Goal: Task Accomplishment & Management: Manage account settings

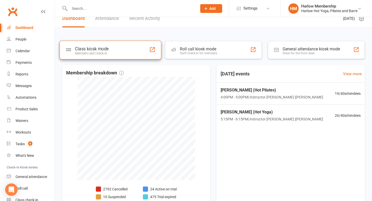
scroll to position [8, 0]
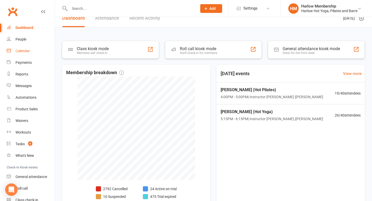
click at [29, 53] on div "Calendar" at bounding box center [23, 51] width 14 height 4
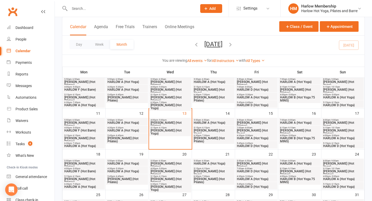
scroll to position [84, 0]
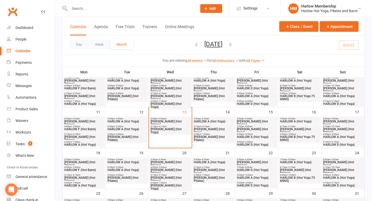
click at [294, 140] on span "HARLOW B (Hot Yoga 75 MINS)" at bounding box center [300, 138] width 40 height 6
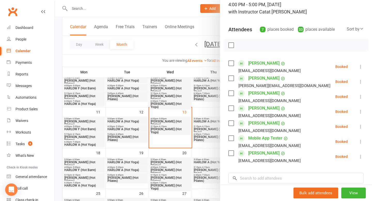
scroll to position [0, 0]
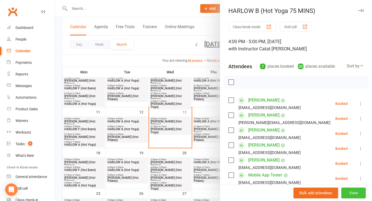
click at [362, 196] on button "View" at bounding box center [353, 193] width 25 height 11
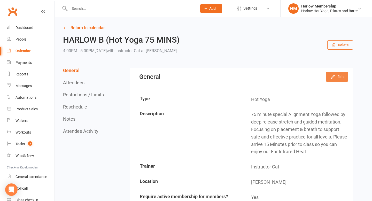
click at [333, 76] on icon "button" at bounding box center [332, 76] width 5 height 5
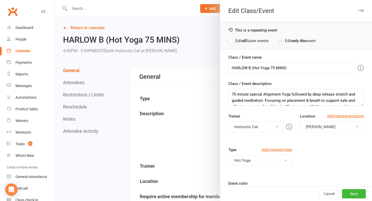
click at [360, 9] on icon "button" at bounding box center [360, 10] width 5 height 3
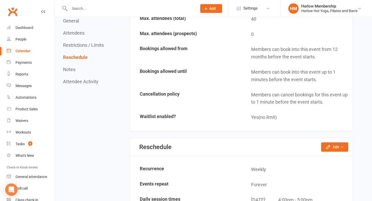
scroll to position [619, 0]
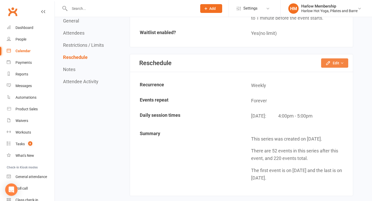
click at [333, 63] on button "Edit" at bounding box center [334, 62] width 27 height 9
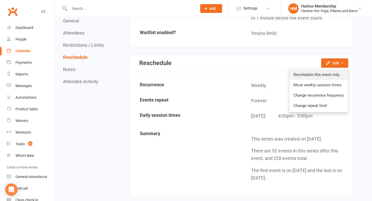
click at [305, 73] on link "Reschedule this event only" at bounding box center [318, 74] width 59 height 10
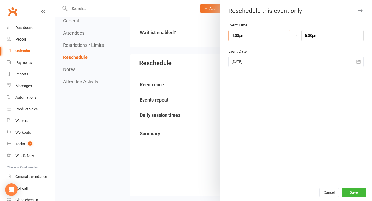
click at [263, 37] on input "4:00pm" at bounding box center [259, 35] width 62 height 11
type input "5:00pm"
type input "6:00pm"
click at [241, 61] on li "5:00pm" at bounding box center [241, 61] width 25 height 8
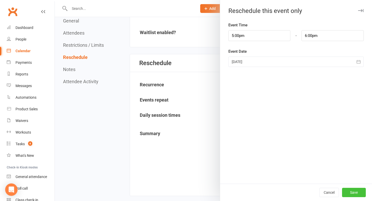
click at [349, 191] on button "Save" at bounding box center [354, 192] width 24 height 9
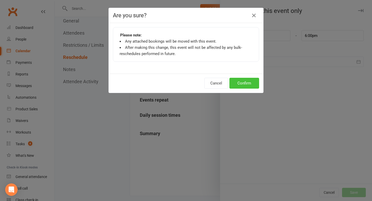
click at [237, 83] on button "Confirm" at bounding box center [244, 83] width 30 height 11
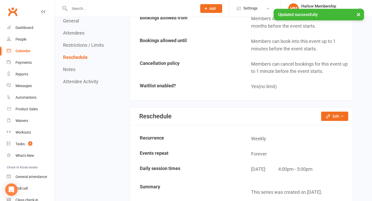
scroll to position [531, 0]
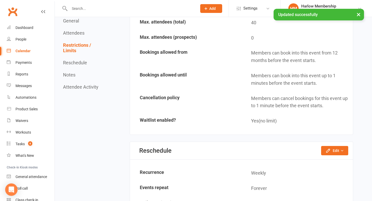
click at [25, 52] on div "Calendar" at bounding box center [23, 51] width 15 height 4
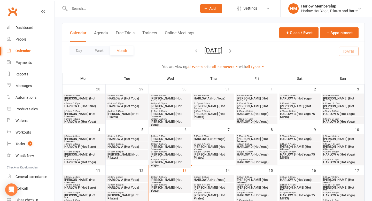
scroll to position [70, 0]
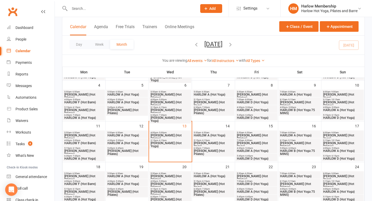
click at [298, 151] on span "HARLOW B (Hot Yoga 75 MINS)" at bounding box center [300, 152] width 40 height 6
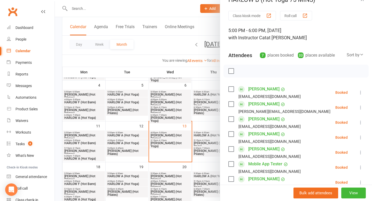
scroll to position [0, 0]
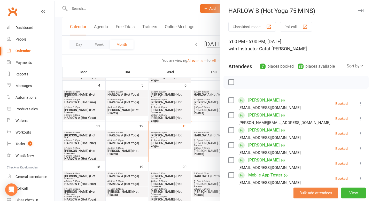
click at [319, 195] on button "Bulk add attendees" at bounding box center [316, 193] width 45 height 11
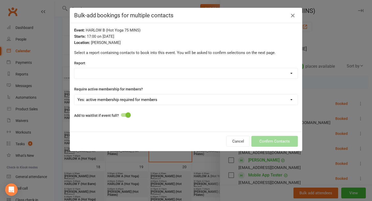
click at [293, 18] on icon "button" at bounding box center [293, 15] width 6 height 6
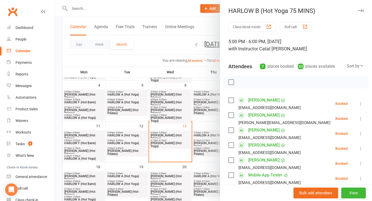
click at [233, 82] on label at bounding box center [230, 82] width 5 height 5
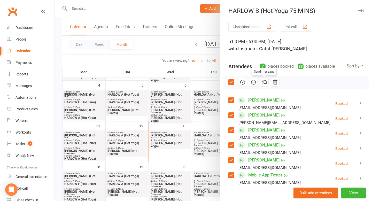
click at [263, 81] on icon "button" at bounding box center [264, 82] width 6 height 6
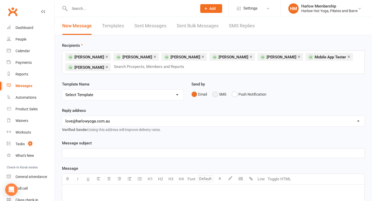
click at [215, 94] on button "SMS" at bounding box center [219, 94] width 14 height 10
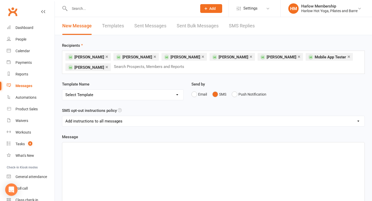
click at [151, 148] on p "﻿" at bounding box center [213, 147] width 296 height 6
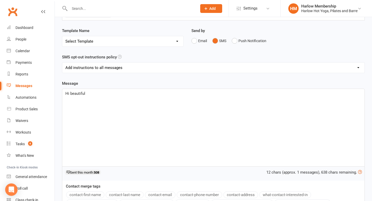
scroll to position [56, 0]
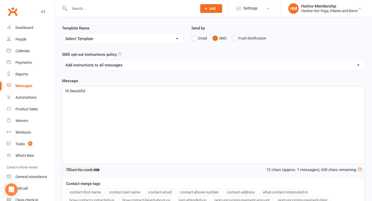
click at [87, 192] on button "contact-first-name" at bounding box center [85, 192] width 38 height 7
click at [207, 91] on p "Hi beautiful ﻿ {contact-first-name} - just a little FYI for this Saturday, Aug …" at bounding box center [213, 91] width 296 height 6
click at [215, 91] on span "- just a little FYI for this Saturday, Aug 16th - the 4pm class has now been ch…" at bounding box center [194, 91] width 138 height 5
click at [286, 94] on p "Hi beautiful ﻿ {contact-first-name} - just a little FYI for this Saturday, Aug …" at bounding box center [213, 91] width 296 height 6
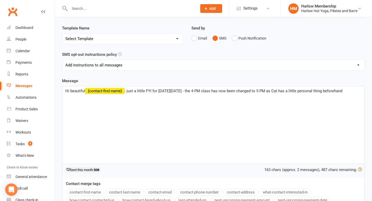
click at [361, 91] on p "Hi beautiful ﻿ {contact-first-name} - just a little FYI for this Saturday, Aug …" at bounding box center [213, 91] width 296 height 6
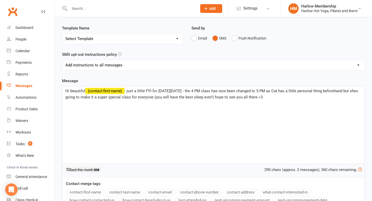
click at [282, 90] on span "- just a little FYI for this Saturday, Aug 16th - the 4 PM class has now been c…" at bounding box center [212, 94] width 294 height 11
click at [329, 96] on p "Hi beautiful ﻿ {contact-first-name} - just a little FYI for this Saturday, Aug …" at bounding box center [213, 94] width 296 height 12
click at [284, 91] on span "- just a little FYI for this Saturday, Aug 16th - the 4 PM class has now been c…" at bounding box center [212, 94] width 294 height 11
click at [283, 90] on span "- just a little FYI for this Saturday, Aug 16th - the 4 PM class has now been c…" at bounding box center [212, 94] width 294 height 11
click at [336, 96] on p "Hi beautiful ﻿ {contact-first-name} - just a little FYI for this Saturday, Aug …" at bounding box center [213, 94] width 296 height 12
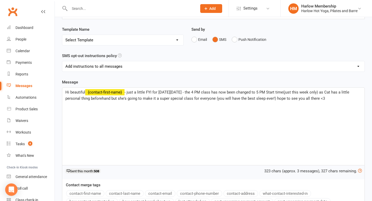
scroll to position [54, 0]
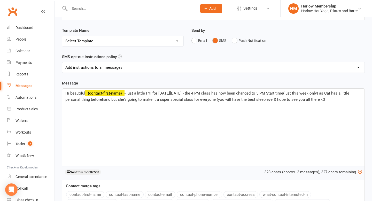
click at [138, 67] on select "Add instructions to all messages Add instructions for messages sent to Prospect…" at bounding box center [213, 67] width 302 height 10
select select "1"
click at [139, 69] on select "Add instructions to all messages Add instructions for messages sent to Prospect…" at bounding box center [213, 67] width 302 height 10
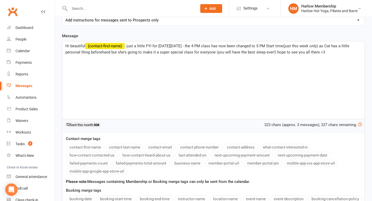
scroll to position [102, 0]
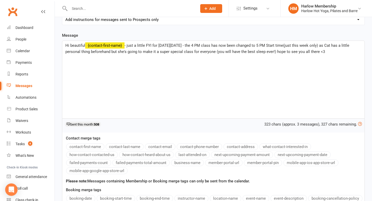
click at [337, 53] on p "Hi beautiful ﻿ {contact-first-name} - just a little FYI for this Saturday, Aug …" at bounding box center [213, 48] width 296 height 12
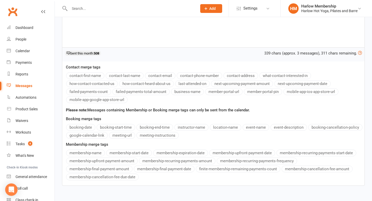
scroll to position [204, 0]
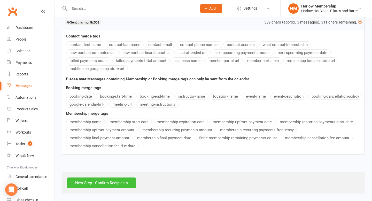
click at [119, 183] on input "Next Step - Confirm Recipients" at bounding box center [101, 182] width 69 height 11
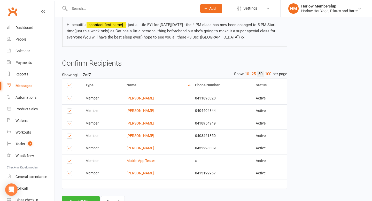
scroll to position [72, 0]
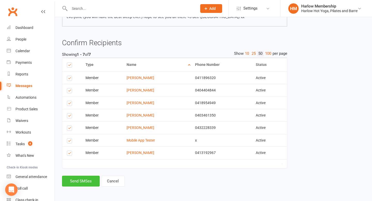
click at [81, 179] on button "Send SMSes" at bounding box center [81, 181] width 38 height 11
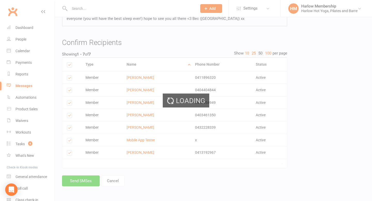
scroll to position [68, 0]
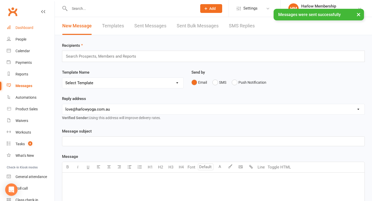
click at [30, 28] on div "Dashboard" at bounding box center [25, 28] width 18 height 4
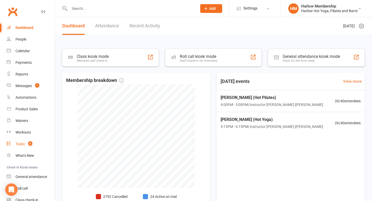
click at [23, 141] on link "Tasks 8" at bounding box center [31, 144] width 48 height 12
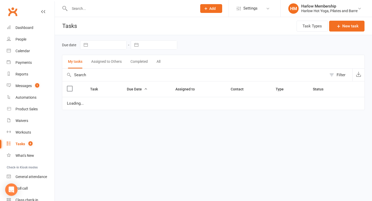
click at [104, 61] on button "Assigned to Others" at bounding box center [106, 61] width 30 height 13
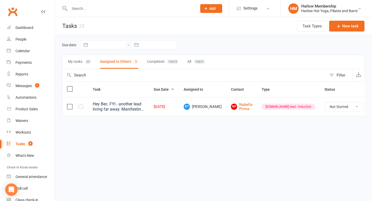
click at [138, 102] on div "Hey Bec. FYI - another lead living far away. Manifesting leads around the studi…" at bounding box center [119, 107] width 52 height 10
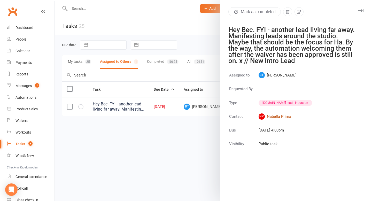
click at [274, 117] on link "NP Nabella Prima" at bounding box center [285, 116] width 53 height 6
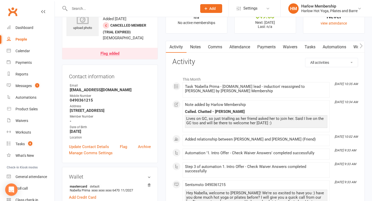
scroll to position [9, 0]
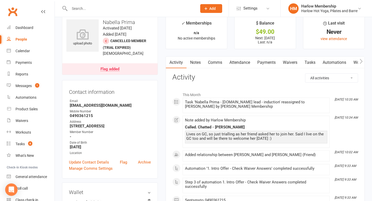
click at [332, 61] on link "Automations" at bounding box center [334, 63] width 31 height 12
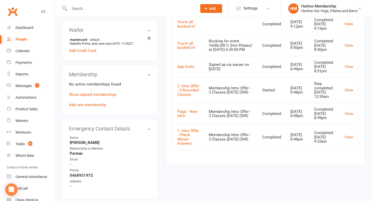
scroll to position [177, 0]
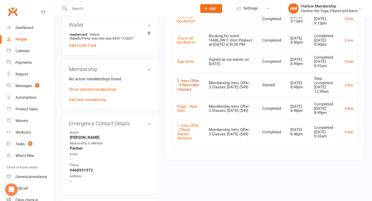
click at [188, 92] on link "2. Intro Offer - 5 Recorded Classes" at bounding box center [188, 85] width 22 height 13
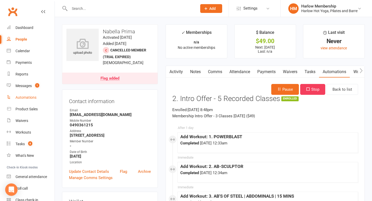
click at [28, 94] on link "Automations" at bounding box center [31, 98] width 48 height 12
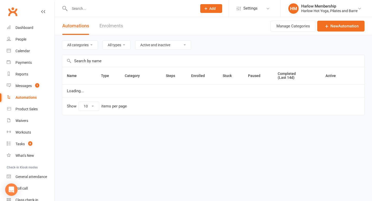
select select "50"
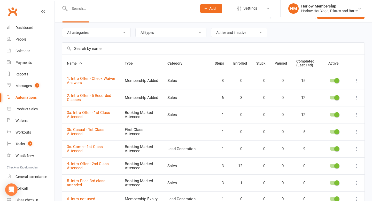
scroll to position [16, 0]
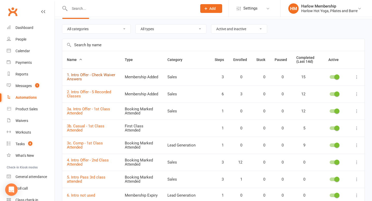
click at [107, 75] on link "1. Intro Offer - Check Waiver Answers" at bounding box center [91, 77] width 48 height 9
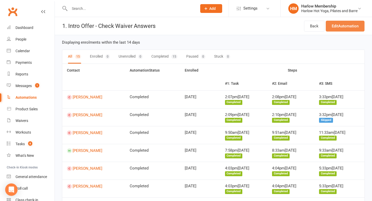
click at [340, 27] on link "Edit Automation" at bounding box center [345, 26] width 39 height 11
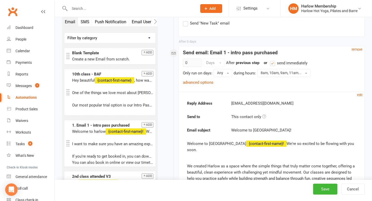
scroll to position [292, 0]
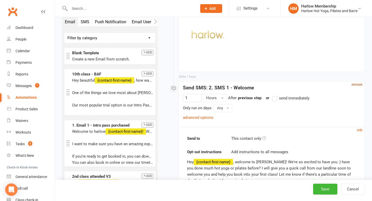
click at [354, 83] on small "remove" at bounding box center [357, 85] width 11 height 4
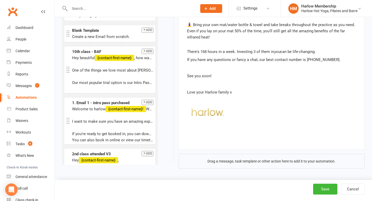
scroll to position [572, 0]
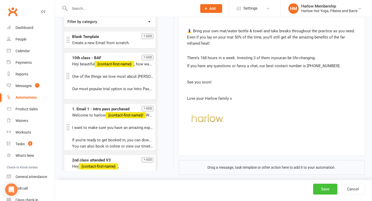
click at [324, 189] on button "Save" at bounding box center [325, 189] width 24 height 11
select select "50"
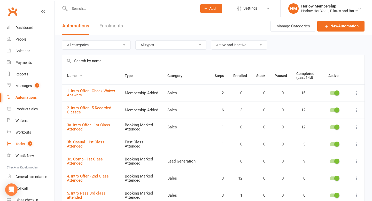
click at [27, 141] on link "Tasks 8" at bounding box center [31, 144] width 48 height 12
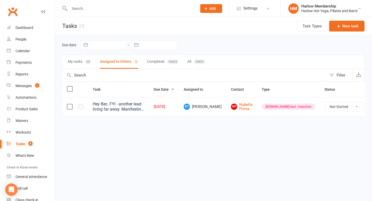
click at [138, 112] on div "Hey Bec. FYI - another lead living far away. Manifesting leads around the studi…" at bounding box center [119, 107] width 52 height 10
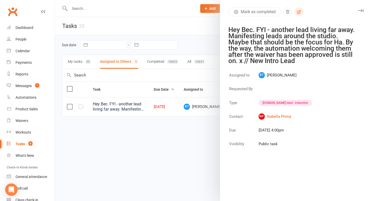
click at [300, 12] on icon "button" at bounding box center [299, 12] width 5 height 5
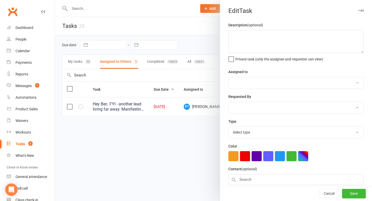
type textarea "Hey Bec. FYI - another lead living far away. Manifesting leads around the studi…"
select select "53337"
type input "12 Aug 2025"
type input "4:00pm"
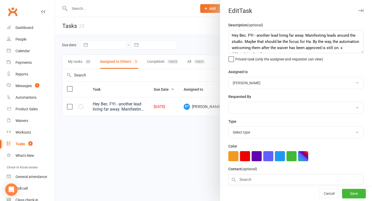
select select "28230"
click at [232, 37] on textarea "Hey Bec. FYI - another lead living far away. Manifesting leads around the studi…" at bounding box center [295, 41] width 135 height 23
click at [234, 36] on textarea "Hey Bec. FYI - another lead living far away. Manifesting leads around the studi…" at bounding box center [295, 41] width 135 height 23
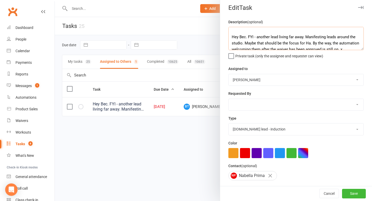
scroll to position [37, 0]
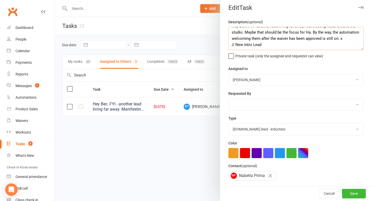
type textarea "ahhhh annoying hhaa - I just turned it off I missed that one!! ----- thats ok t…"
click at [271, 82] on select "Harlow Membership Instructor Georgia Instructor Emma Harlow Accounts Lucy Baile…" at bounding box center [296, 79] width 135 height 11
select select "47368"
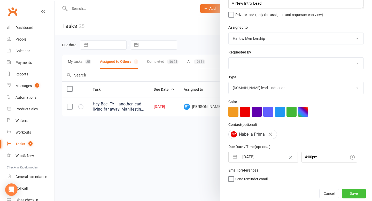
click at [355, 194] on button "Save" at bounding box center [354, 193] width 24 height 9
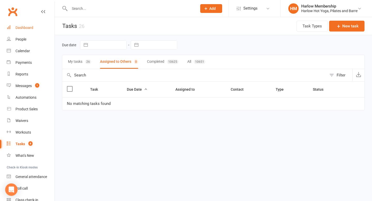
click at [22, 28] on div "Dashboard" at bounding box center [25, 28] width 18 height 4
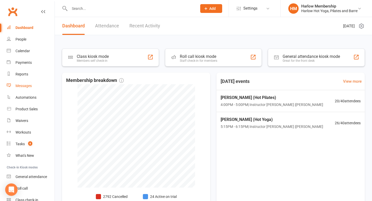
click at [31, 85] on div "Messages" at bounding box center [24, 86] width 16 height 4
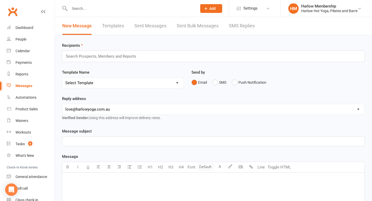
click at [246, 32] on link "SMS Replies" at bounding box center [242, 26] width 26 height 18
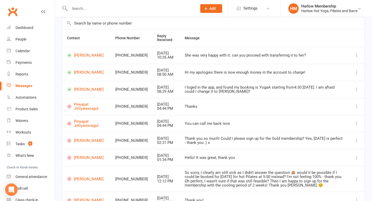
scroll to position [50, 0]
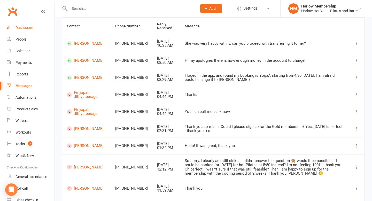
click at [29, 26] on div "Dashboard" at bounding box center [25, 28] width 18 height 4
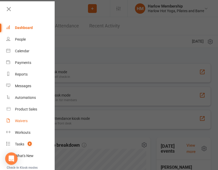
click at [24, 119] on div "Waivers" at bounding box center [21, 121] width 13 height 4
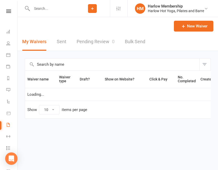
select select "100"
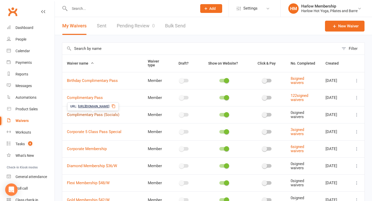
click at [112, 115] on link "Complimentary Pass (Socials)" at bounding box center [93, 114] width 52 height 5
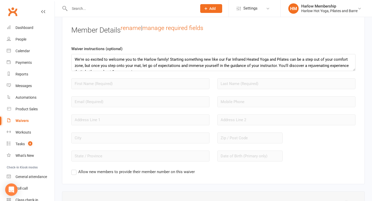
scroll to position [421, 0]
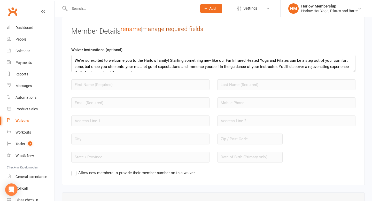
click at [162, 29] on link "manage required fields" at bounding box center [172, 28] width 61 height 7
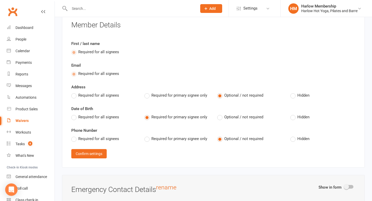
scroll to position [426, 0]
click at [146, 138] on label "Required for primary signee only" at bounding box center [175, 138] width 63 height 6
click at [146, 135] on input "Required for primary signee only" at bounding box center [145, 135] width 3 height 0
click at [89, 154] on button "Confirm settings" at bounding box center [88, 153] width 35 height 9
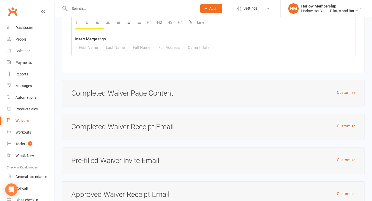
scroll to position [2166, 0]
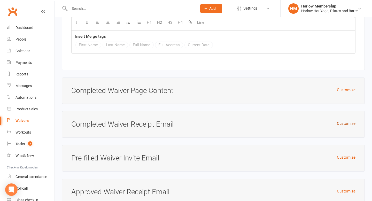
click at [341, 120] on button "Customize" at bounding box center [346, 123] width 19 height 6
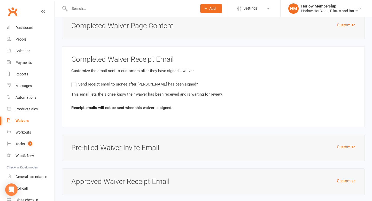
scroll to position [2243, 0]
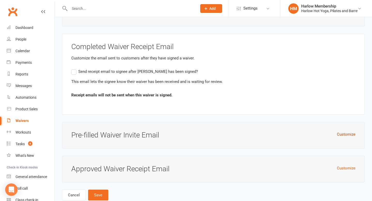
click at [342, 131] on button "Customize" at bounding box center [346, 134] width 19 height 6
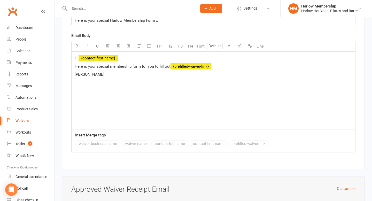
scroll to position [2420, 0]
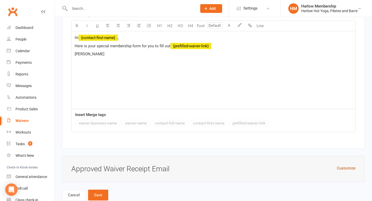
click at [345, 165] on button "Customize" at bounding box center [346, 168] width 19 height 6
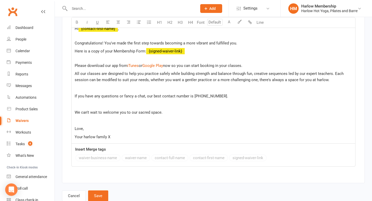
scroll to position [2640, 0]
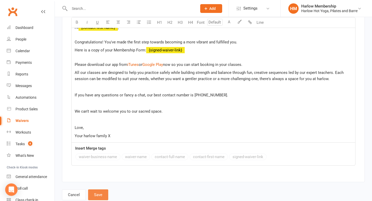
click at [99, 189] on button "Save" at bounding box center [98, 194] width 20 height 11
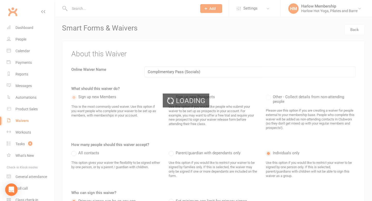
select select "100"
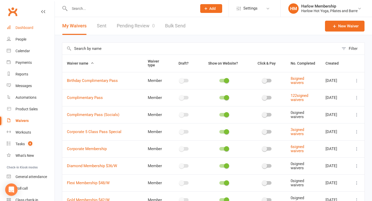
click at [31, 28] on div "Dashboard" at bounding box center [25, 28] width 18 height 4
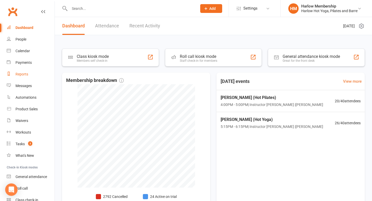
click at [27, 75] on div "Reports" at bounding box center [22, 74] width 13 height 4
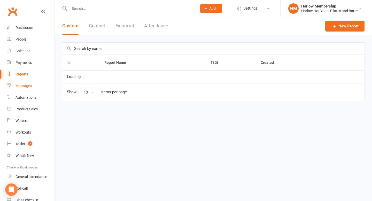
select select "100"
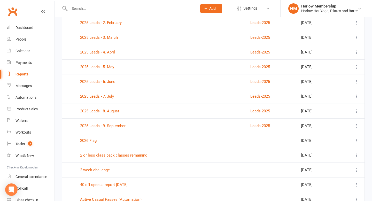
scroll to position [449, 0]
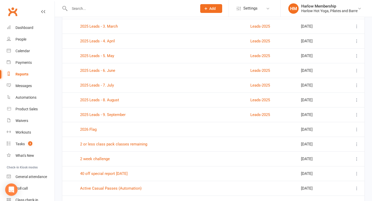
click at [356, 115] on icon at bounding box center [356, 114] width 5 height 5
click at [265, 124] on td at bounding box center [271, 129] width 51 height 15
click at [359, 114] on icon at bounding box center [356, 114] width 5 height 5
click at [359, 115] on icon at bounding box center [356, 114] width 5 height 5
click at [357, 101] on icon at bounding box center [356, 99] width 5 height 5
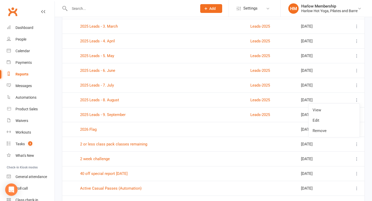
click at [357, 101] on icon at bounding box center [356, 99] width 5 height 5
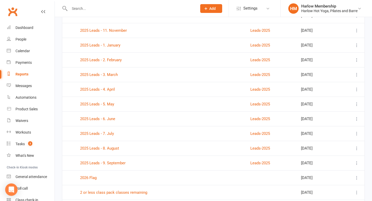
scroll to position [372, 0]
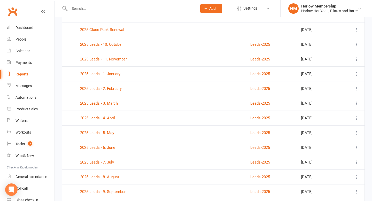
click at [356, 118] on icon at bounding box center [356, 117] width 5 height 5
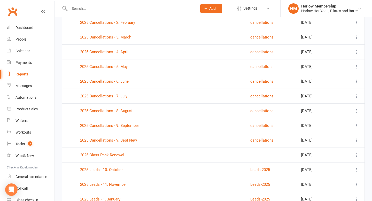
scroll to position [246, 0]
click at [358, 94] on icon at bounding box center [356, 96] width 5 height 5
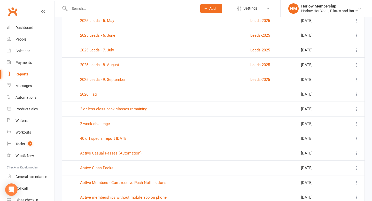
scroll to position [483, 0]
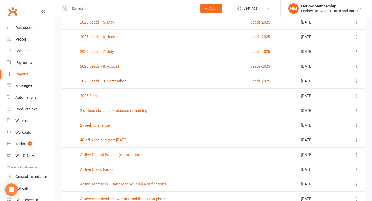
click at [115, 82] on link "2025 Leads - 9. September" at bounding box center [102, 81] width 45 height 5
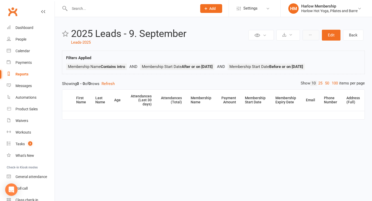
click at [312, 35] on button at bounding box center [311, 35] width 17 height 10
click at [299, 46] on link "Clone report" at bounding box center [293, 47] width 51 height 10
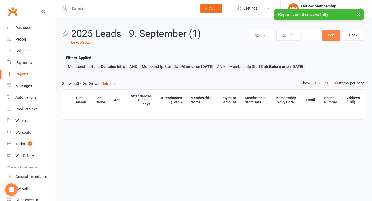
click at [328, 37] on button "Edit" at bounding box center [331, 35] width 19 height 11
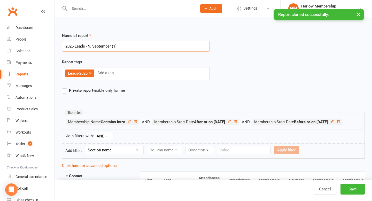
click at [139, 47] on input "2025 Leads - 9. September (1)" at bounding box center [136, 46] width 148 height 11
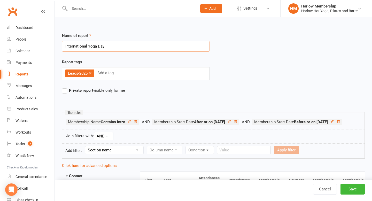
type input "International Yoga Day"
click at [91, 73] on link "×" at bounding box center [90, 73] width 3 height 8
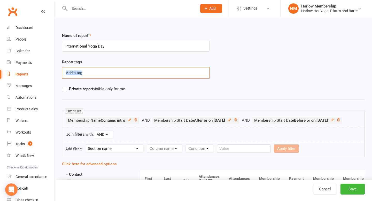
click at [91, 73] on div "Add a tag" at bounding box center [136, 72] width 148 height 11
type input "i"
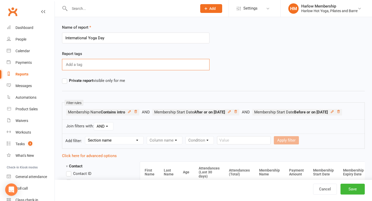
scroll to position [9, 0]
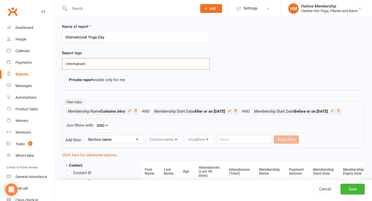
type input "internatianl"
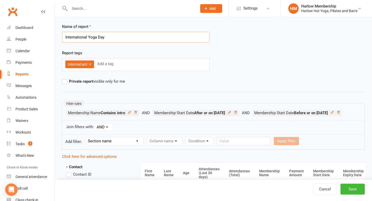
click at [96, 35] on input "International Yoga Day" at bounding box center [136, 37] width 148 height 11
click at [90, 63] on link "×" at bounding box center [90, 64] width 3 height 8
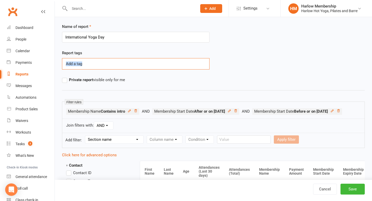
click at [90, 63] on div "Add a tag" at bounding box center [136, 63] width 148 height 11
paste input "International Yoga Day"
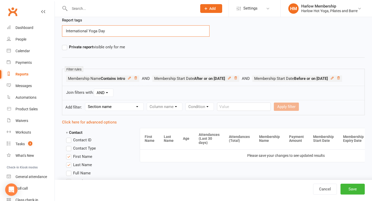
scroll to position [42, 0]
type input "International Yoga Day"
click at [129, 76] on div "Filter rules Membership Name Contains intro Membership Start Date After or on 2…" at bounding box center [213, 76] width 303 height 17
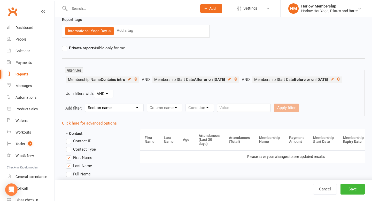
click at [130, 79] on icon at bounding box center [130, 79] width 4 height 4
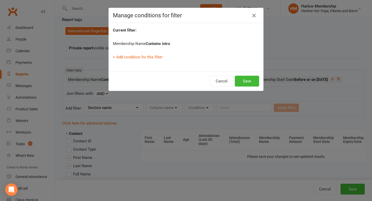
click at [255, 14] on icon "button" at bounding box center [254, 15] width 6 height 6
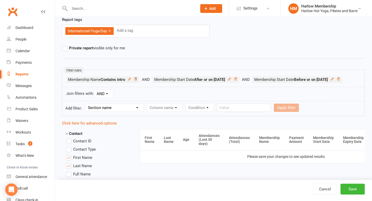
click at [137, 80] on icon at bounding box center [135, 79] width 3 height 3
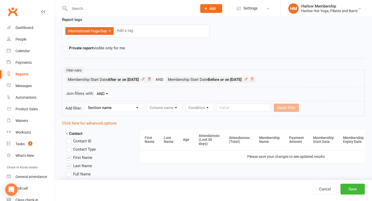
click at [151, 79] on icon at bounding box center [150, 79] width 4 height 4
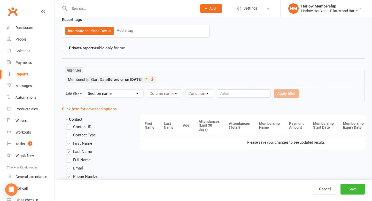
click at [154, 79] on icon at bounding box center [152, 79] width 4 height 4
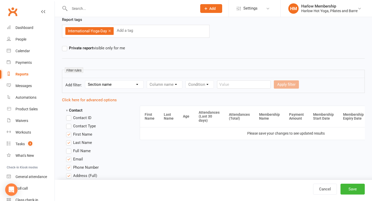
click at [113, 85] on select "Section name Contact Attendance Aggregate Payment Booking Waitlist Attendees Ca…" at bounding box center [114, 85] width 58 height 8
select select "10"
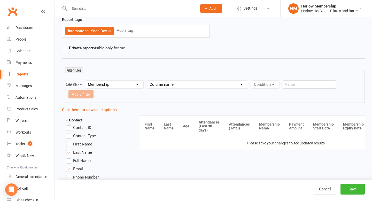
click at [165, 83] on select "Column name Membership ID Membership Name Membership Category Membership Start …" at bounding box center [197, 85] width 101 height 8
select select "1"
click at [268, 82] on select "Condition Equals Does not equal Contains Does not contain Is blank or does not …" at bounding box center [280, 85] width 59 height 8
select select "0"
click at [122, 90] on input "text" at bounding box center [95, 94] width 54 height 8
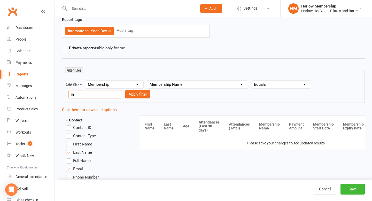
type input "i"
click at [299, 82] on select "Condition Equals Does not equal Contains Does not contain Is blank or does not …" at bounding box center [280, 85] width 59 height 8
click at [192, 82] on select "Column name Membership ID Membership Name Membership Category Membership Start …" at bounding box center [197, 85] width 101 height 8
select select "2"
click at [270, 86] on select "Condition Equals Does not equal Contains Does not contain Is blank or does not …" at bounding box center [280, 85] width 59 height 8
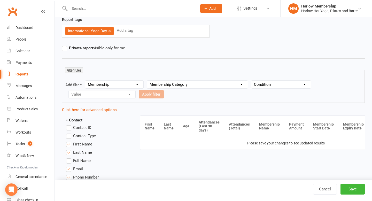
select select "0"
click at [122, 95] on select "Value Casual Class Challenge Class Pack Online Only Specials Class Packs Friend…" at bounding box center [102, 94] width 67 height 8
click at [230, 86] on select "Column name Membership ID Membership Name Membership Category Membership Start …" at bounding box center [197, 85] width 101 height 8
select select "1"
click at [273, 81] on select "Condition Equals Does not equal Contains Does not contain Is blank or does not …" at bounding box center [280, 85] width 59 height 8
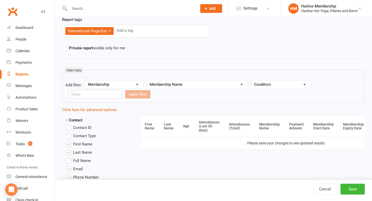
select select "2"
click at [122, 90] on input "text" at bounding box center [95, 94] width 54 height 8
type input "international"
click at [125, 96] on button "Apply filter" at bounding box center [137, 94] width 25 height 8
select select
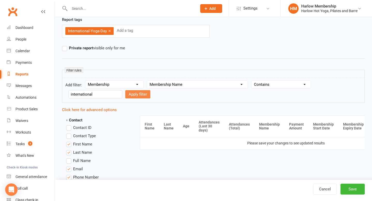
select select
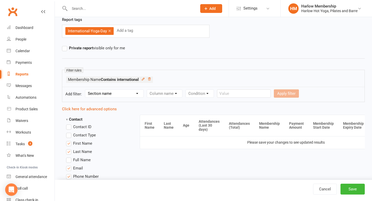
click at [131, 95] on select "Section name Contact Attendance Aggregate Payment Booking Waitlist Attendees Ca…" at bounding box center [114, 94] width 58 height 8
click at [352, 191] on button "Save" at bounding box center [353, 189] width 24 height 11
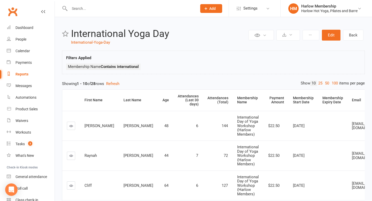
click at [19, 75] on div "Reports" at bounding box center [22, 74] width 13 height 4
select select "100"
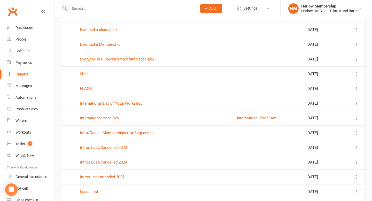
scroll to position [1035, 0]
click at [122, 103] on link "International Day of Yoga Workshop" at bounding box center [111, 103] width 62 height 5
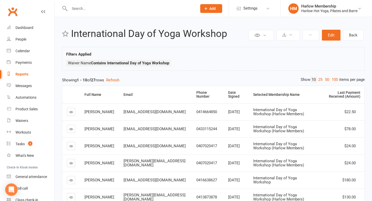
select select "100"
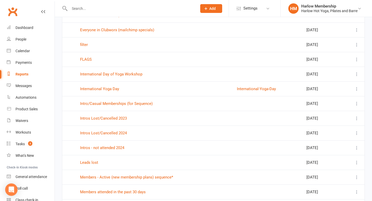
scroll to position [1064, 0]
click at [112, 90] on link "International Yoga Day" at bounding box center [99, 89] width 39 height 5
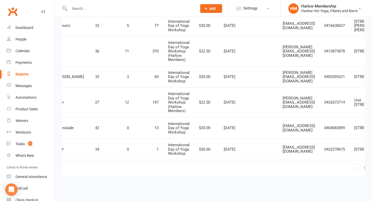
scroll to position [0, 84]
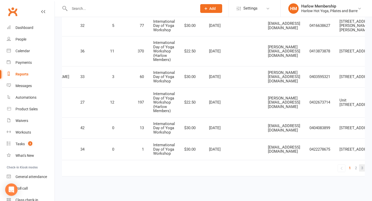
click at [361, 169] on span "3" at bounding box center [362, 167] width 2 height 7
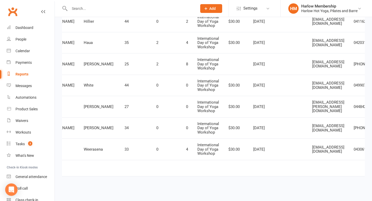
scroll to position [0, 80]
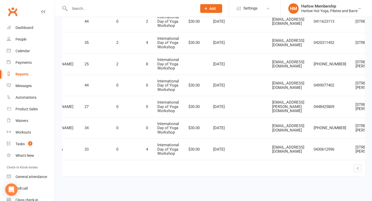
click at [369, 168] on link "2" at bounding box center [372, 167] width 6 height 7
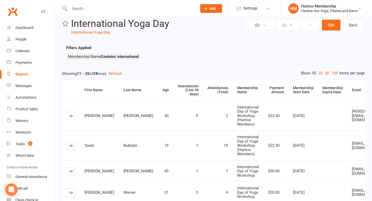
scroll to position [0, 0]
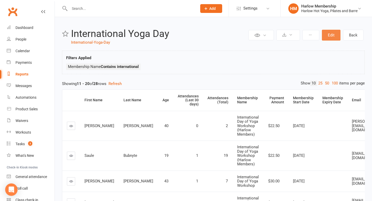
click at [330, 35] on button "Edit" at bounding box center [331, 35] width 19 height 11
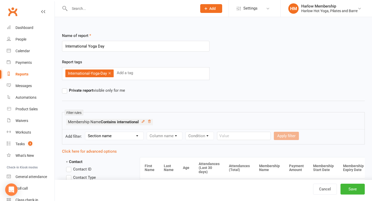
click at [122, 134] on select "Section name Contact Attendance Aggregate Payment Booking Waitlist Attendees Ca…" at bounding box center [114, 136] width 58 height 8
select select "0"
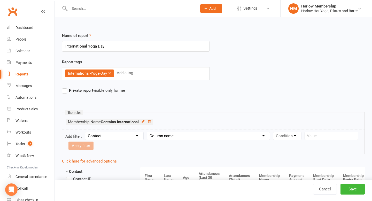
click at [161, 140] on form "Add filter: Section name Contact Attendance Aggregate Payment Booking Waitlist …" at bounding box center [213, 141] width 303 height 25
click at [164, 139] on select "Column name Is in other report Is not in other report Contact Type First Name L…" at bounding box center [208, 136] width 123 height 8
select select "1"
click at [170, 147] on select "Report 2025 Flag Cancelled members with unused makeup classes Members - Active …" at bounding box center [126, 146] width 114 height 8
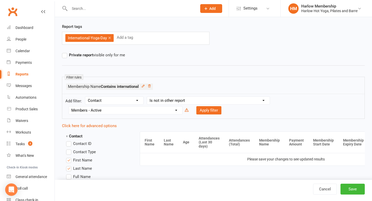
scroll to position [39, 0]
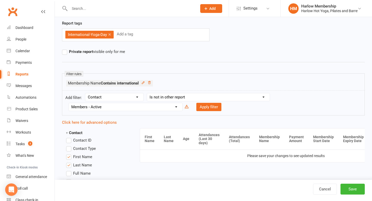
click at [163, 106] on select "Report 2025 Flag Cancelled members with unused makeup classes Members - Active …" at bounding box center [126, 107] width 114 height 8
select select "5"
click at [203, 108] on button "Apply filter" at bounding box center [208, 107] width 25 height 8
select select
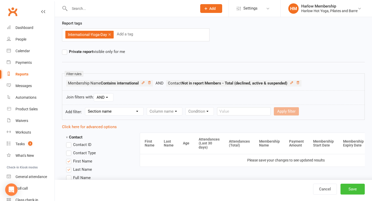
click at [344, 190] on button "Save" at bounding box center [353, 189] width 24 height 11
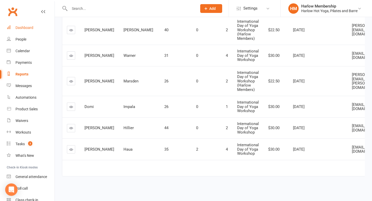
click at [22, 29] on div "Dashboard" at bounding box center [25, 28] width 18 height 4
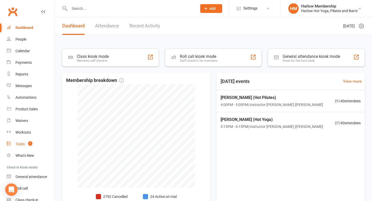
click at [26, 141] on link "Tasks 1" at bounding box center [31, 144] width 48 height 12
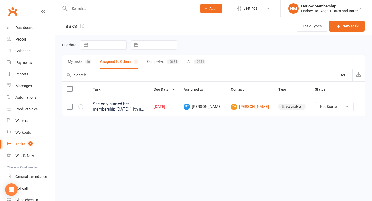
click at [117, 110] on div "She only started her membership [DATE] 11th so shouldn't be asking if she has n…" at bounding box center [119, 107] width 52 height 10
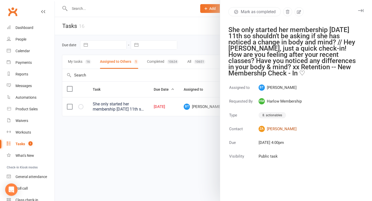
click at [276, 131] on link "ZA [PERSON_NAME]" at bounding box center [280, 129] width 43 height 6
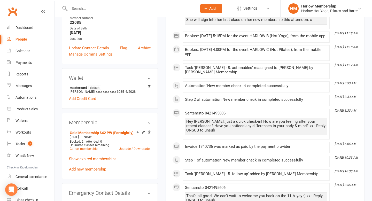
scroll to position [171, 0]
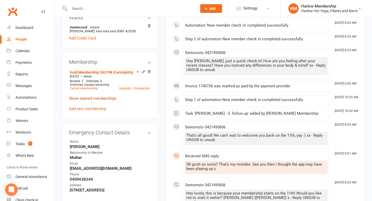
click at [106, 101] on link "Show expired memberships" at bounding box center [93, 98] width 48 height 5
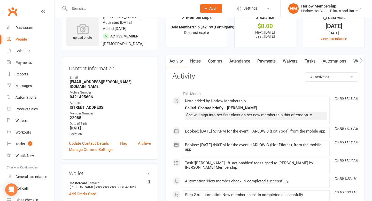
scroll to position [0, 0]
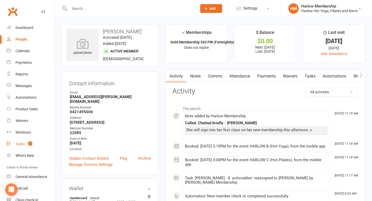
click at [18, 144] on div "Tasks" at bounding box center [20, 144] width 9 height 4
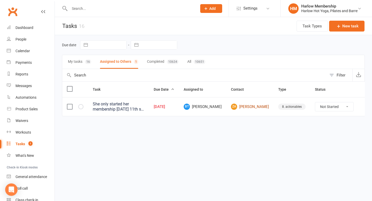
click at [258, 108] on link "ZA [PERSON_NAME]" at bounding box center [250, 107] width 38 height 6
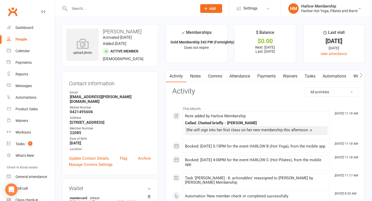
click at [309, 79] on link "Tasks" at bounding box center [310, 76] width 18 height 12
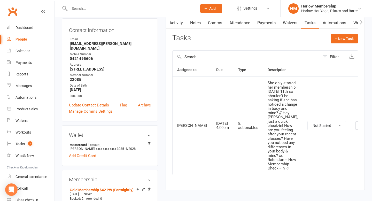
scroll to position [57, 0]
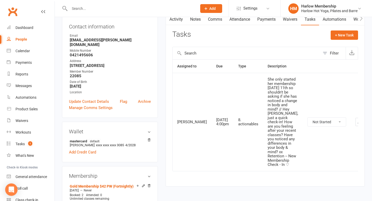
click at [357, 124] on icon "button" at bounding box center [359, 122] width 5 height 5
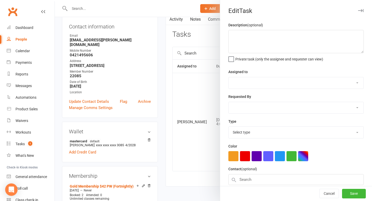
type textarea "She only started her membership on Monday 11th so shouldn't be asking if she ha…"
select select "53337"
select select "47368"
type input "13 Aug 2025"
type input "4:00pm"
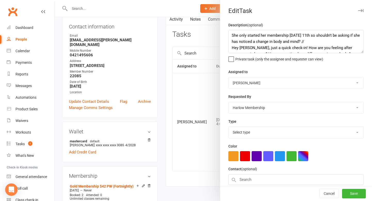
select select "30986"
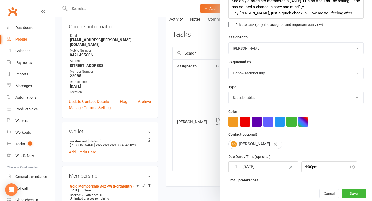
scroll to position [0, 0]
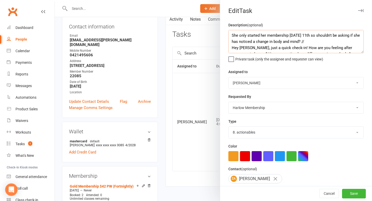
click at [232, 36] on textarea "She only started her membership on Monday 11th so shouldn't be asking if she ha…" at bounding box center [295, 41] width 135 height 23
click at [234, 33] on textarea "She only started her membership on Monday 11th so shouldn't be asking if she ha…" at bounding box center [295, 41] width 135 height 23
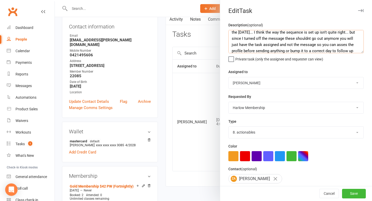
scroll to position [9, 0]
type textarea "I have turned off these messages : she was enrolled into this sequence on the 3…"
click at [264, 79] on select "Harlow Membership Instructor Georgia Instructor Emma Harlow Accounts Lucy Baile…" at bounding box center [296, 82] width 135 height 11
select select "47368"
click at [352, 197] on button "Save" at bounding box center [354, 193] width 24 height 9
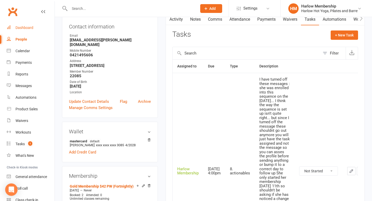
click at [27, 26] on div "Dashboard" at bounding box center [25, 28] width 18 height 4
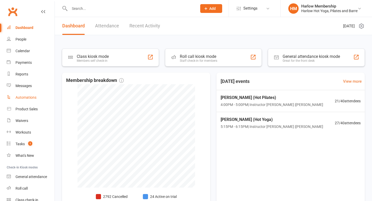
click at [35, 98] on div "Automations" at bounding box center [26, 97] width 21 height 4
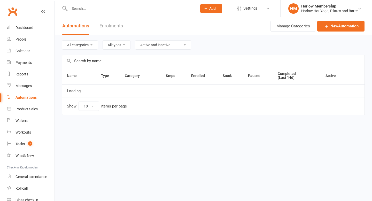
select select "50"
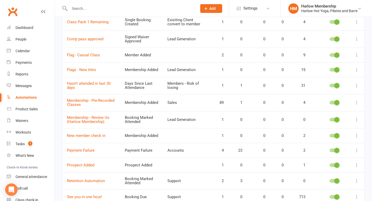
scroll to position [278, 0]
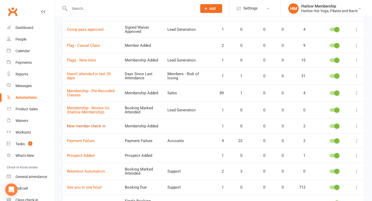
click at [101, 128] on link "New member check in" at bounding box center [86, 126] width 38 height 5
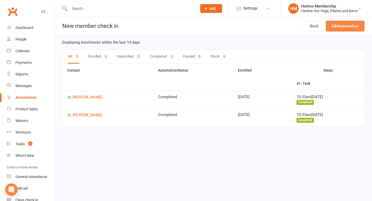
click at [337, 29] on link "Edit Automation" at bounding box center [345, 26] width 39 height 11
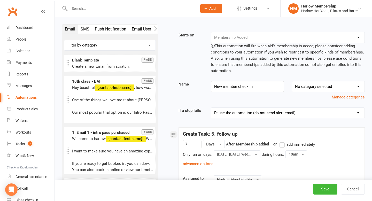
click at [40, 12] on div "Clubworx" at bounding box center [27, 14] width 55 height 19
click at [46, 11] on div "Clubworx" at bounding box center [27, 14] width 55 height 19
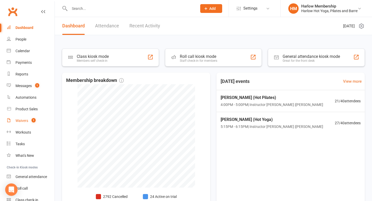
click at [24, 119] on div "Waivers" at bounding box center [22, 121] width 13 height 4
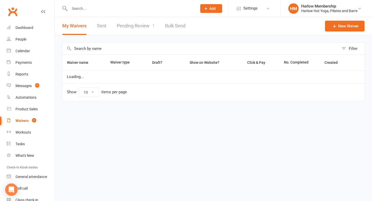
select select "100"
click at [144, 28] on link "Pending Review 1" at bounding box center [136, 26] width 38 height 18
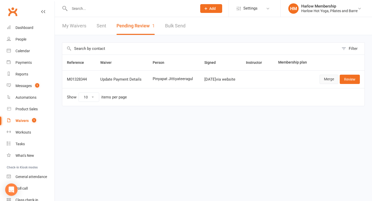
click at [218, 81] on link "Merge" at bounding box center [329, 79] width 19 height 9
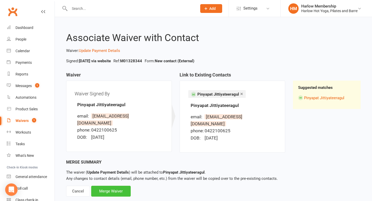
click at [114, 169] on div "Merge Waiver" at bounding box center [111, 191] width 40 height 11
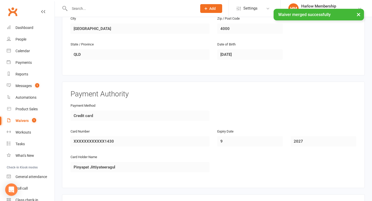
scroll to position [262, 0]
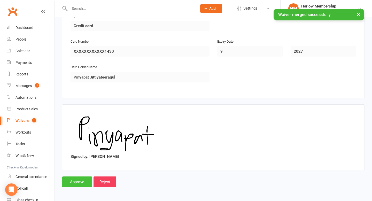
click at [75, 169] on input "Approve" at bounding box center [77, 181] width 30 height 11
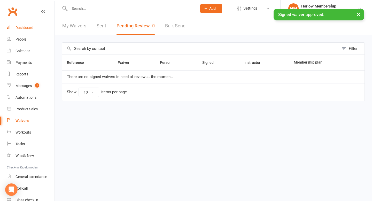
click at [29, 27] on div "Dashboard" at bounding box center [25, 28] width 18 height 4
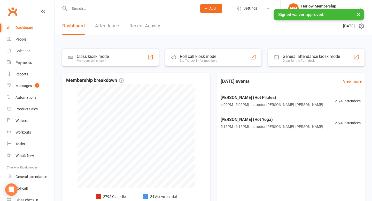
click at [144, 27] on link "Recent Activity" at bounding box center [144, 26] width 31 height 18
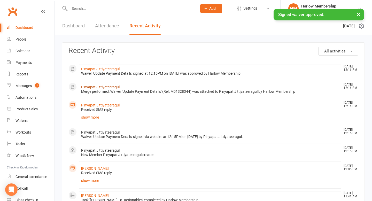
click at [108, 87] on link "Pinyapat Jittiyateeragul" at bounding box center [100, 87] width 38 height 4
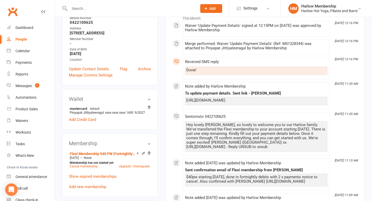
scroll to position [92, 0]
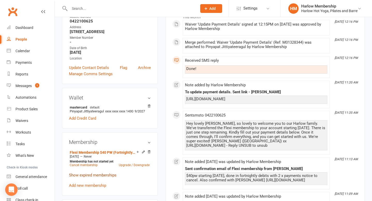
click at [102, 169] on link "Show expired memberships" at bounding box center [93, 175] width 48 height 5
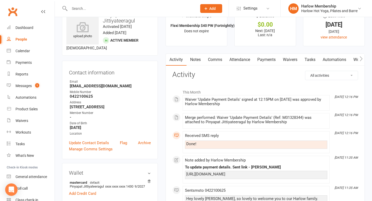
scroll to position [0, 0]
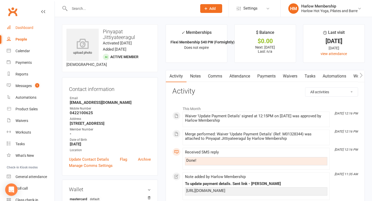
click at [32, 27] on div "Dashboard" at bounding box center [25, 28] width 18 height 4
